Goal: Navigation & Orientation: Find specific page/section

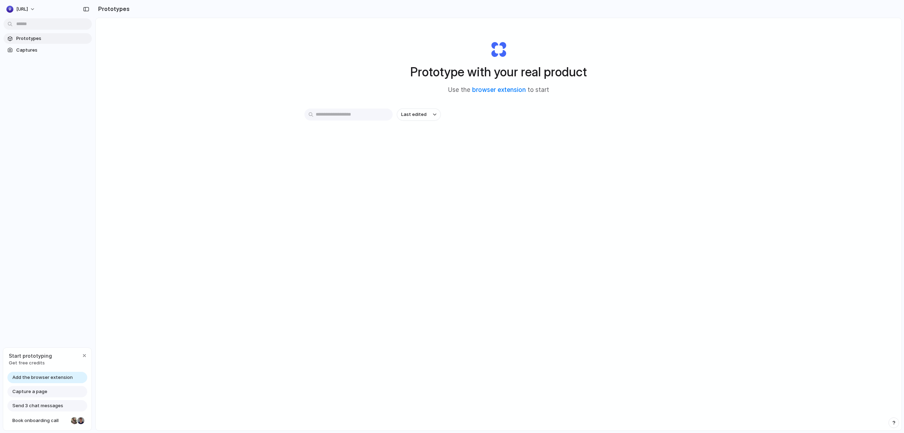
scroll to position [6, 0]
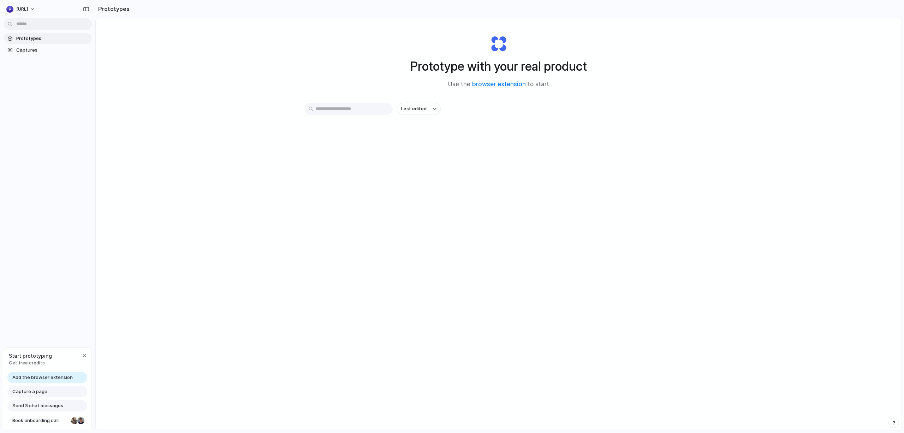
click at [368, 109] on input "text" at bounding box center [349, 109] width 88 height 12
click at [27, 42] on link "Prototypes" at bounding box center [48, 38] width 88 height 11
click at [39, 10] on button "[URL]" at bounding box center [21, 9] width 35 height 11
click at [45, 86] on div "Settings Invite members Change theme Sign out" at bounding box center [452, 216] width 904 height 433
click at [30, 53] on span "Captures" at bounding box center [52, 50] width 73 height 7
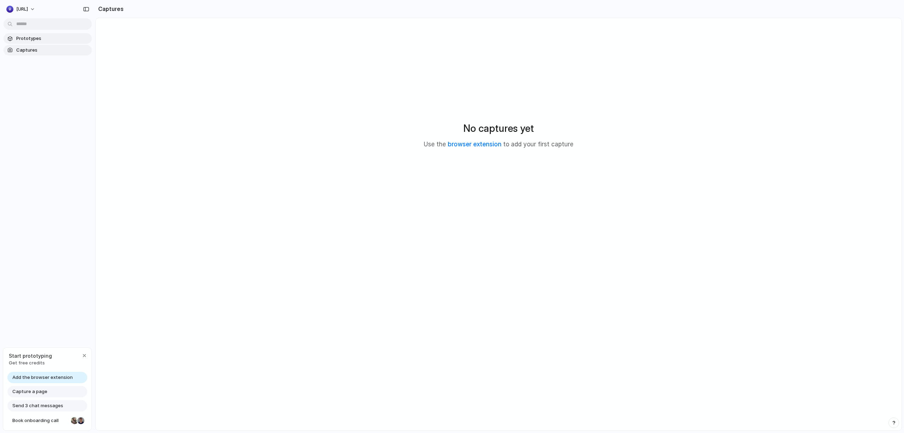
click at [28, 38] on span "Prototypes" at bounding box center [52, 38] width 73 height 7
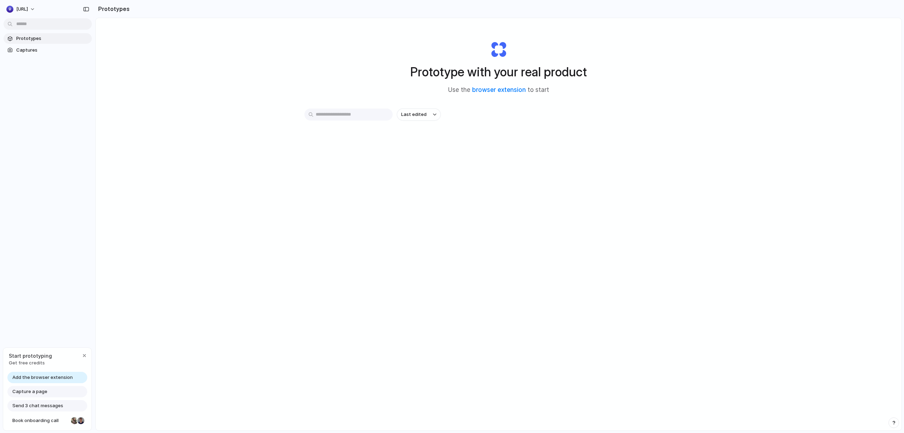
drag, startPoint x: 383, startPoint y: 180, endPoint x: 369, endPoint y: 139, distance: 43.2
click at [383, 180] on div "Prototype with your real product Use the browser extension to start Last edited" at bounding box center [499, 243] width 806 height 450
click at [500, 90] on link "browser extension" at bounding box center [499, 89] width 54 height 7
click at [28, 51] on span "Captures" at bounding box center [52, 50] width 73 height 7
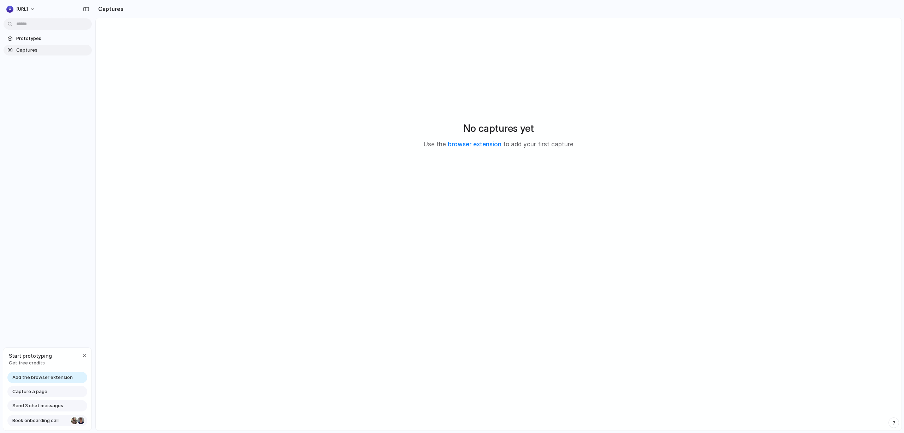
click at [33, 420] on span "Book onboarding call" at bounding box center [40, 420] width 56 height 7
click at [26, 37] on span "Prototypes" at bounding box center [52, 38] width 73 height 7
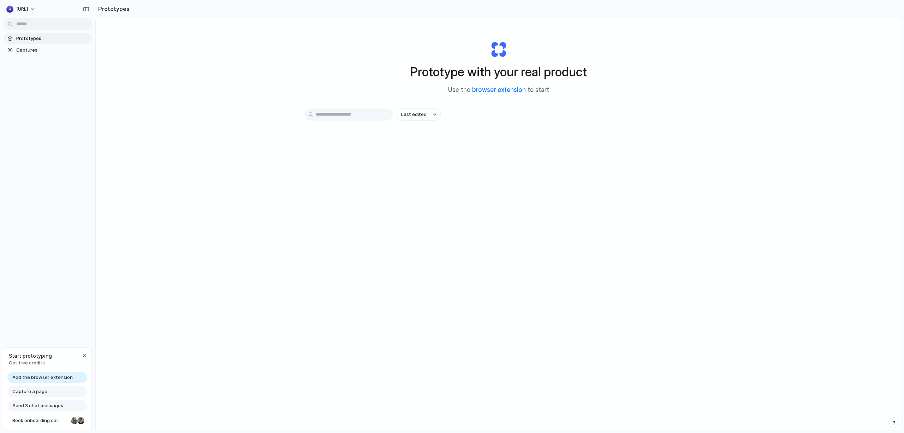
drag, startPoint x: 360, startPoint y: 115, endPoint x: 338, endPoint y: 115, distance: 21.9
click at [360, 115] on input "text" at bounding box center [349, 114] width 88 height 12
click at [28, 9] on span "[URL]" at bounding box center [22, 9] width 12 height 7
drag, startPoint x: 667, startPoint y: 117, endPoint x: 587, endPoint y: 101, distance: 81.4
click at [85, 355] on div "button" at bounding box center [85, 356] width 6 height 6
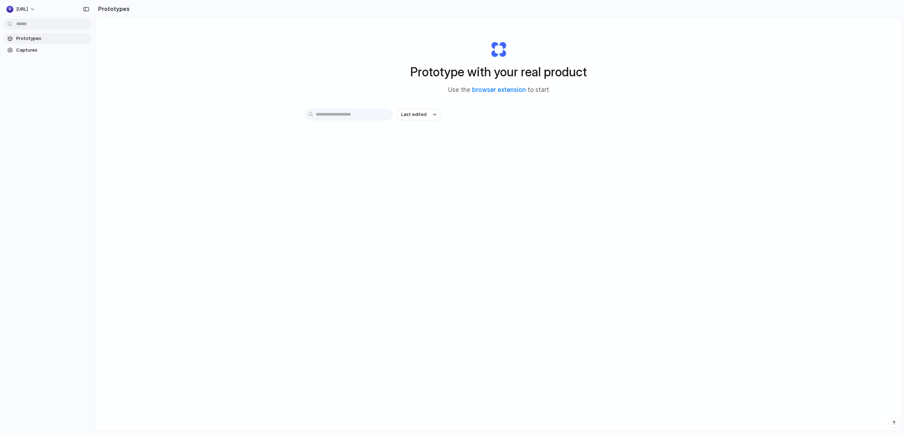
drag, startPoint x: 75, startPoint y: 98, endPoint x: 75, endPoint y: 84, distance: 13.8
click at [75, 93] on div "Prototypes Captures" at bounding box center [47, 74] width 95 height 148
click at [9, 6] on div "button" at bounding box center [9, 9] width 7 height 7
click at [90, 59] on li "Light" at bounding box center [86, 58] width 42 height 11
click at [39, 10] on button "[URL]" at bounding box center [21, 9] width 35 height 11
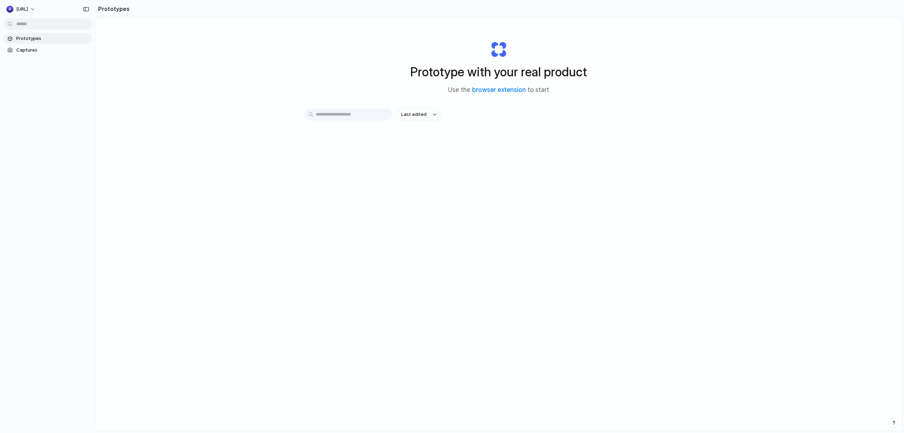
click at [238, 101] on div "Settings Invite members Change theme Sign out" at bounding box center [452, 216] width 904 height 433
